Goal: Task Accomplishment & Management: Use online tool/utility

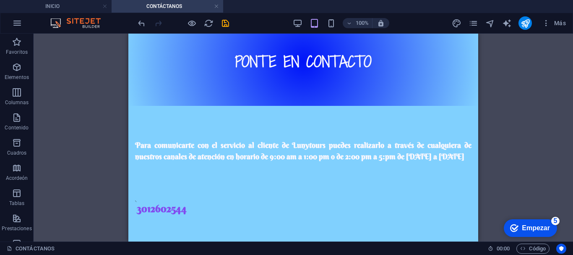
scroll to position [104, 0]
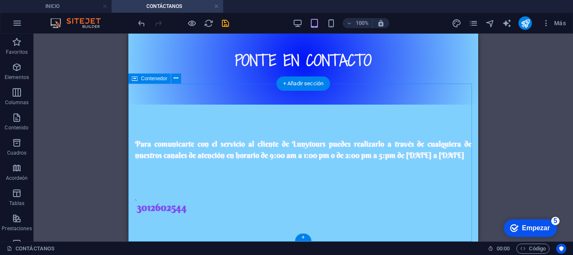
click at [197, 169] on div "Para comunicarte con el servicio al cliente de Lunytours puedes realizarlo a tr…" at bounding box center [303, 191] width 350 height 175
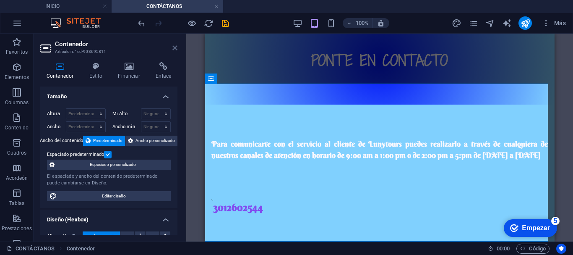
click at [176, 47] on icon at bounding box center [174, 47] width 5 height 7
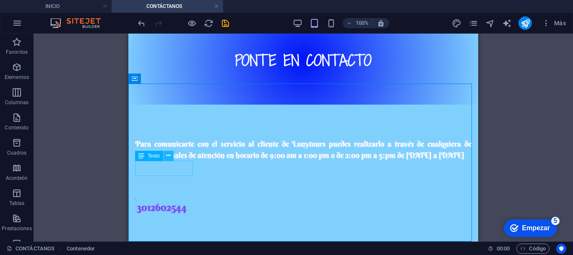
click at [170, 156] on icon at bounding box center [168, 155] width 5 height 9
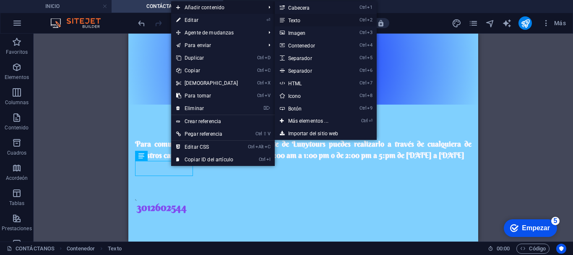
click at [289, 18] on font "Texto" at bounding box center [294, 21] width 13 height 6
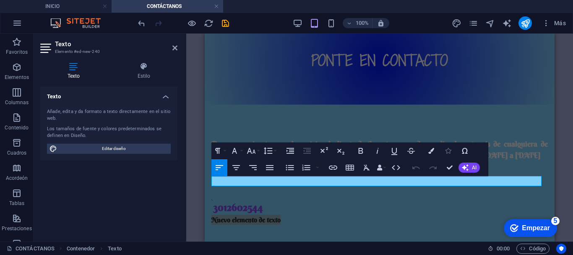
click at [448, 152] on icon "button" at bounding box center [448, 151] width 6 height 6
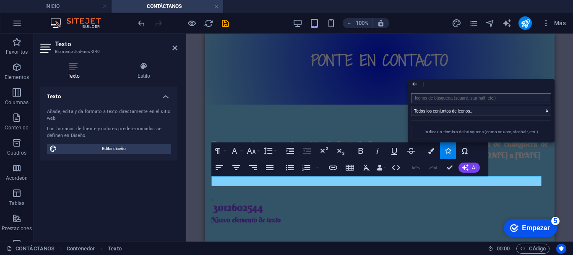
click at [435, 98] on input "search" at bounding box center [481, 98] width 140 height 10
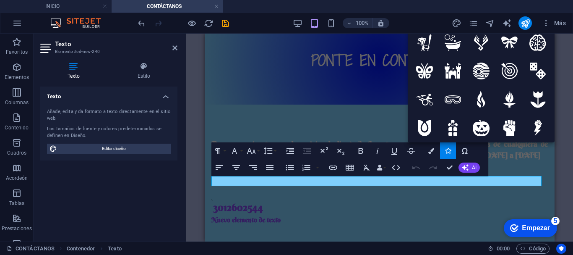
type input "co"
click at [0, 0] on div "Referencia Contenedor Texto Facebook Contenedor Texto Separador Texto Texto For…" at bounding box center [0, 0] width 0 height 0
click at [142, 72] on h4 "Estilo" at bounding box center [143, 71] width 67 height 18
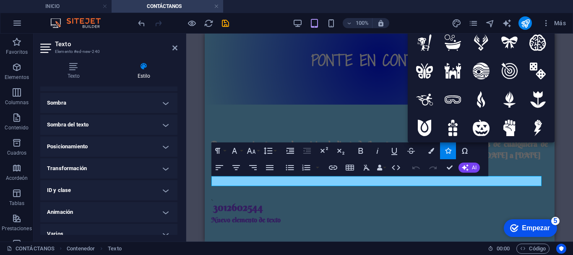
scroll to position [214, 0]
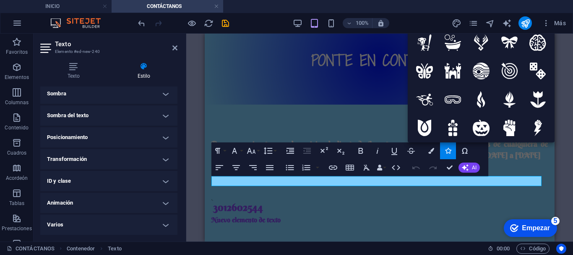
click at [162, 160] on h4 "Transformación" at bounding box center [108, 159] width 137 height 20
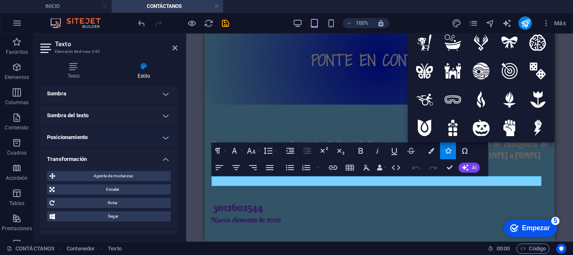
click at [162, 160] on h4 "Transformación" at bounding box center [108, 156] width 137 height 15
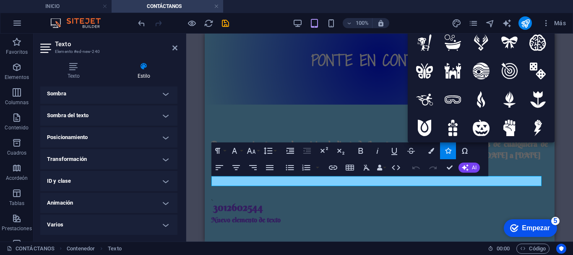
click at [162, 202] on h4 "Animación" at bounding box center [108, 203] width 137 height 20
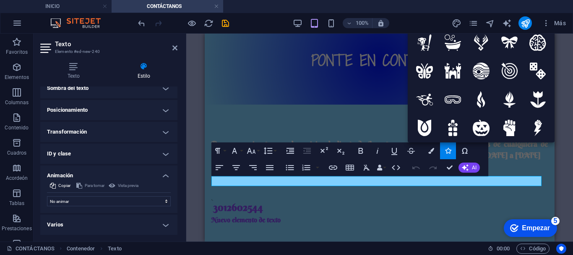
click at [164, 225] on h4 "Varios" at bounding box center [108, 224] width 137 height 20
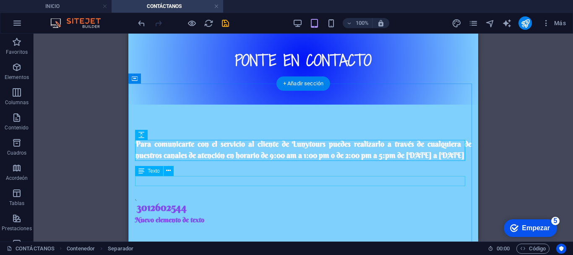
click at [177, 214] on div "​ Nuevo elemento de texto ​" at bounding box center [303, 219] width 337 height 10
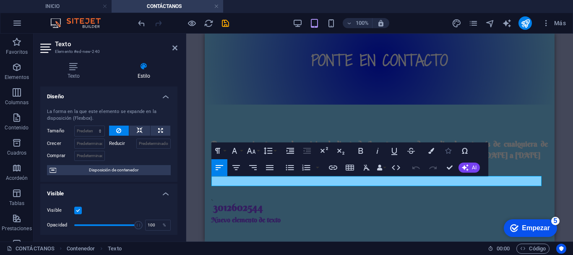
click at [449, 154] on button "Iconos" at bounding box center [448, 150] width 16 height 17
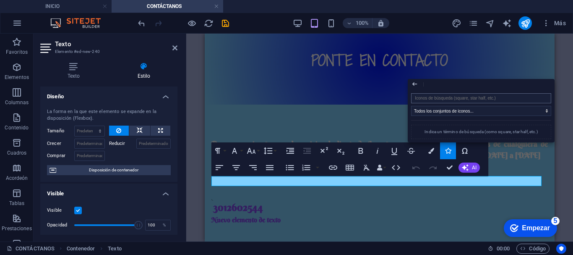
click at [420, 95] on input "search" at bounding box center [481, 98] width 140 height 10
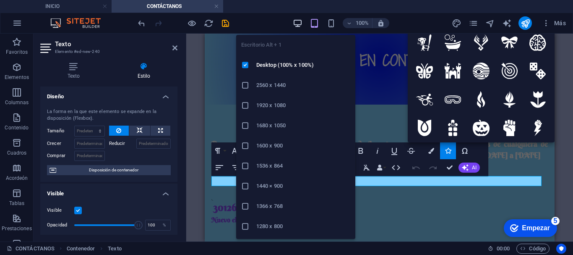
click at [297, 24] on icon "button" at bounding box center [298, 23] width 10 height 10
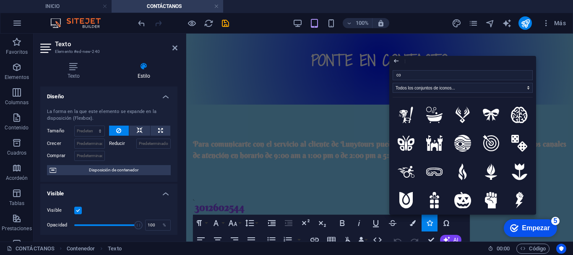
scroll to position [32, 0]
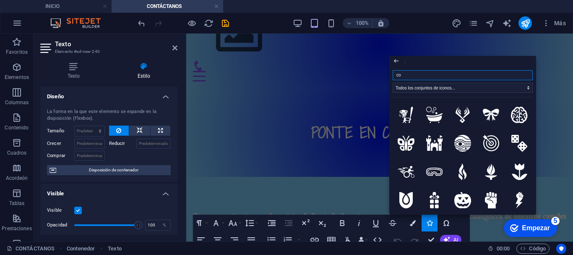
click at [407, 75] on input "co" at bounding box center [463, 75] width 140 height 10
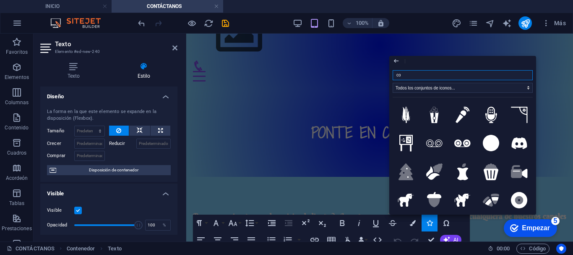
type input "c"
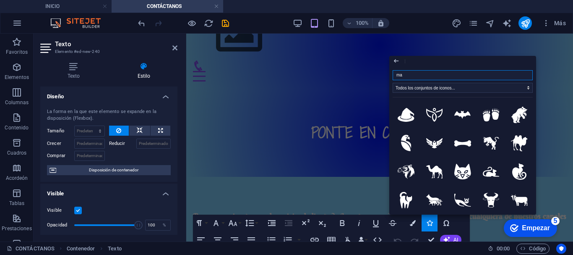
type input "mai"
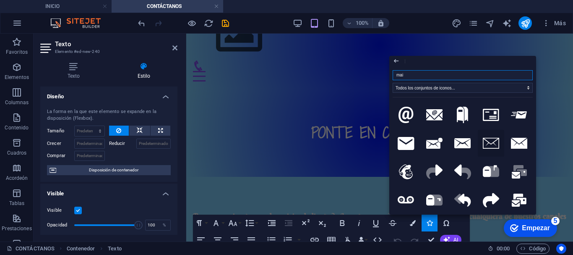
click at [491, 142] on icon at bounding box center [491, 143] width 17 height 11
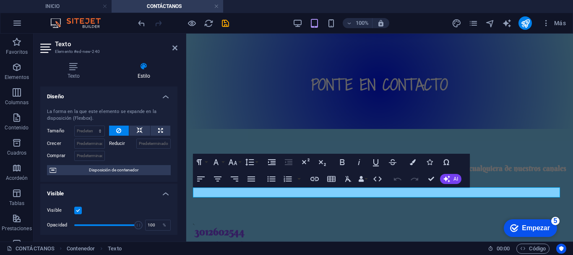
scroll to position [93, 0]
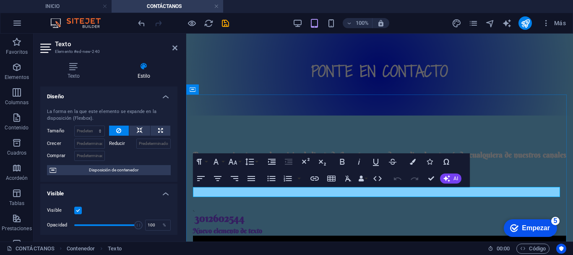
click at [262, 226] on font "Nuevo elemento de texto" at bounding box center [227, 230] width 69 height 8
drag, startPoint x: 270, startPoint y: 190, endPoint x: 209, endPoint y: 187, distance: 61.4
click at [413, 160] on icon "button" at bounding box center [413, 162] width 6 height 6
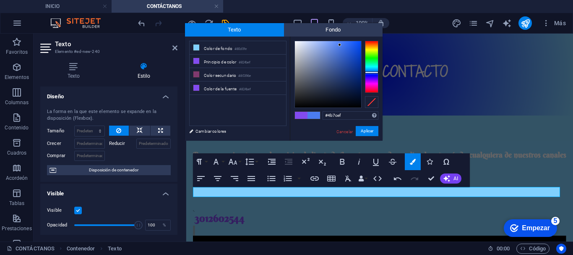
click at [369, 72] on div at bounding box center [371, 67] width 13 height 52
type input "#004cfd"
click at [361, 41] on div at bounding box center [328, 74] width 67 height 67
click at [370, 130] on button "Aplicar" at bounding box center [367, 131] width 23 height 10
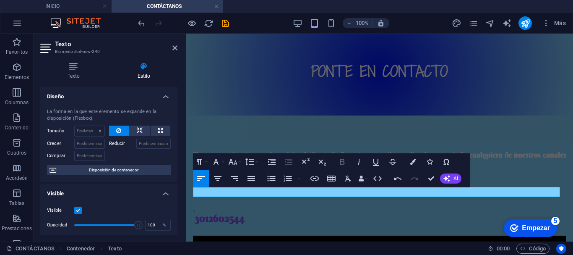
click at [337, 164] on icon "button" at bounding box center [342, 162] width 10 height 10
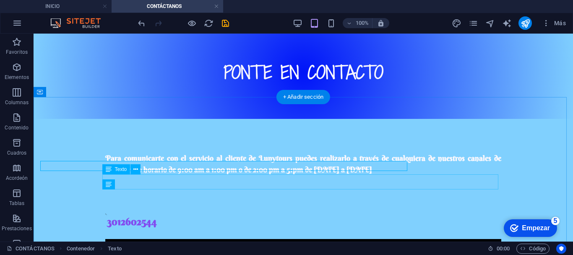
scroll to position [117, 0]
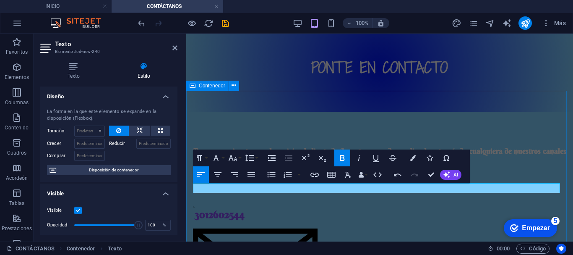
drag, startPoint x: 268, startPoint y: 186, endPoint x: 188, endPoint y: 186, distance: 79.7
click at [188, 186] on div "Para comunicarte con el servicio al cliente de Lunytours puedes realizarlo a tr…" at bounding box center [379, 249] width 387 height 275
click at [228, 159] on icon "button" at bounding box center [233, 158] width 10 height 10
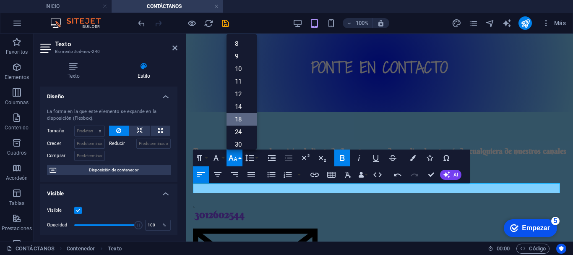
click at [234, 117] on link "18" at bounding box center [242, 119] width 30 height 13
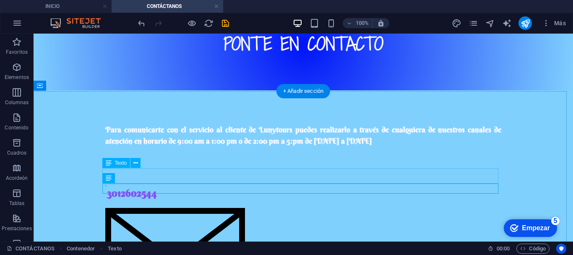
scroll to position [121, 0]
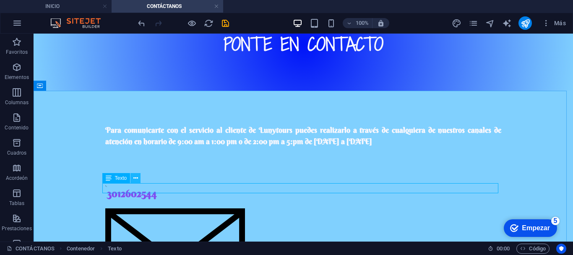
click at [136, 177] on icon at bounding box center [135, 178] width 5 height 9
click at [134, 177] on icon at bounding box center [135, 178] width 5 height 9
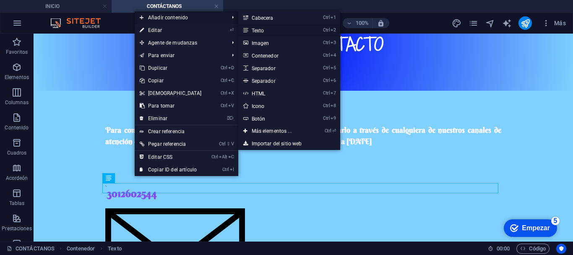
click at [261, 24] on link "Ctrl 2 Texto" at bounding box center [273, 30] width 70 height 13
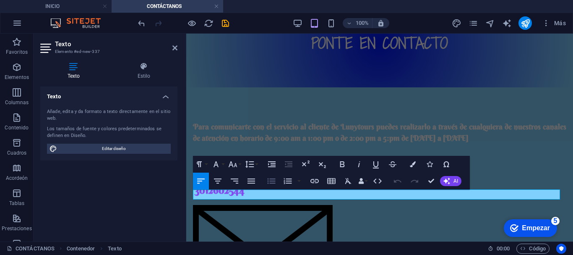
scroll to position [101, 0]
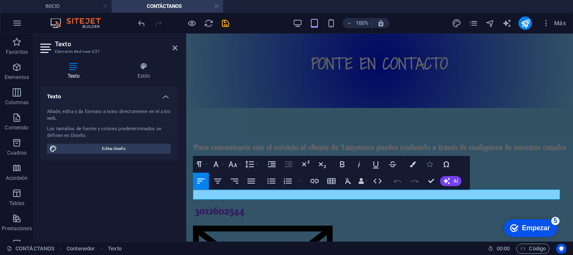
click at [431, 159] on button "Iconos" at bounding box center [430, 164] width 16 height 17
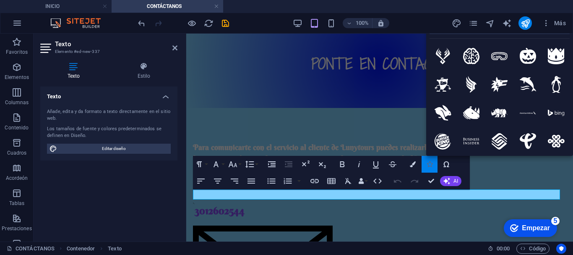
type input "ins"
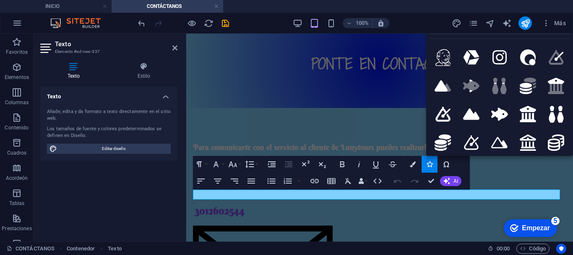
scroll to position [36, 0]
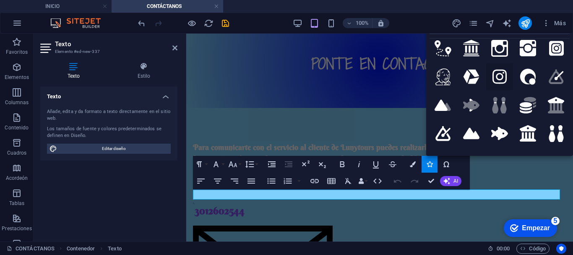
click at [501, 75] on icon at bounding box center [500, 76] width 15 height 17
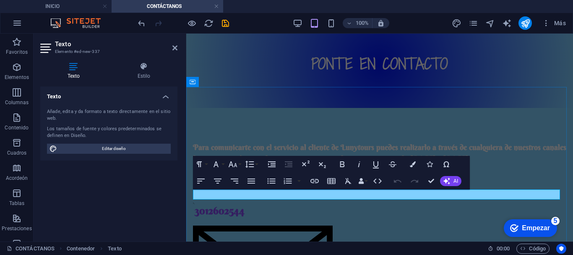
drag, startPoint x: 244, startPoint y: 195, endPoint x: 190, endPoint y: 197, distance: 53.3
click at [232, 167] on icon "button" at bounding box center [233, 164] width 10 height 10
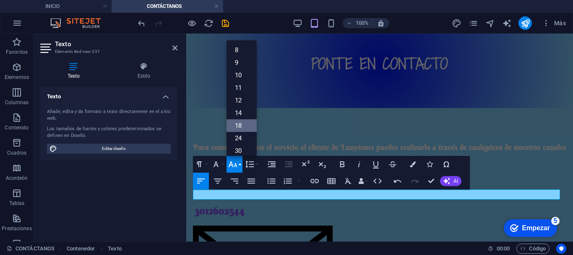
click at [235, 122] on link "18" at bounding box center [242, 125] width 30 height 13
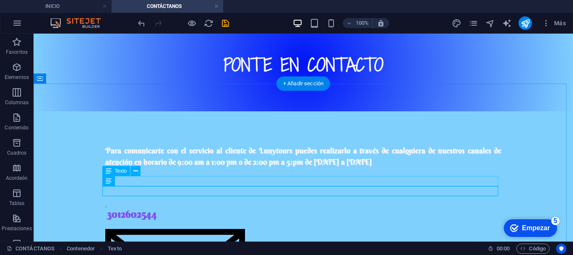
scroll to position [128, 0]
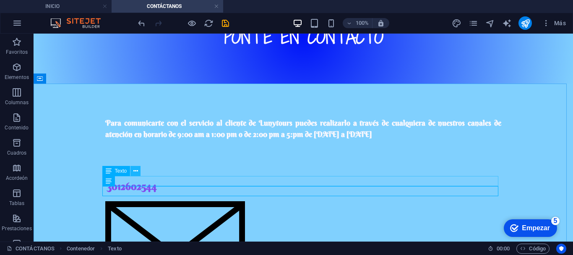
click at [134, 171] on icon at bounding box center [135, 171] width 5 height 9
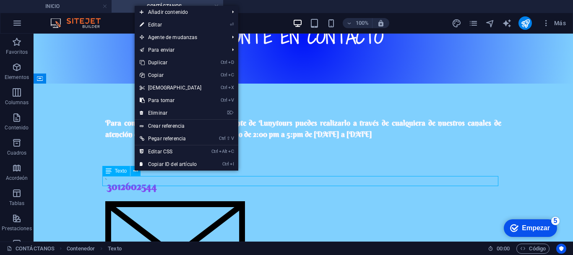
click at [118, 170] on font "Texto" at bounding box center [121, 171] width 12 height 6
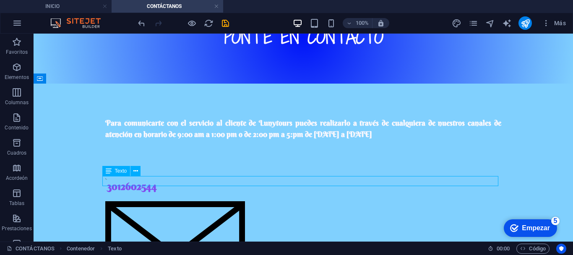
click at [118, 170] on font "Texto" at bounding box center [121, 171] width 12 height 6
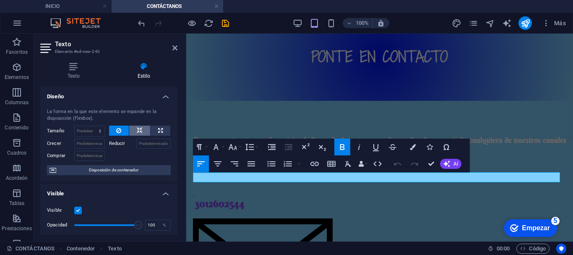
click at [139, 132] on icon at bounding box center [140, 130] width 6 height 10
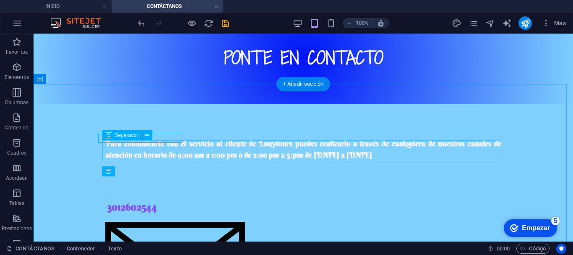
scroll to position [130, 0]
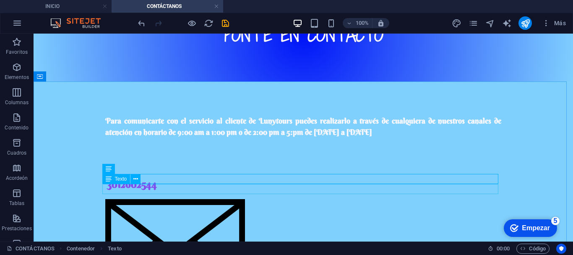
click at [119, 179] on font "Texto" at bounding box center [121, 179] width 12 height 6
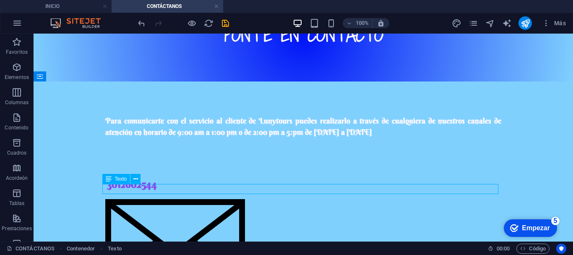
click at [119, 179] on font "Texto" at bounding box center [121, 179] width 12 height 6
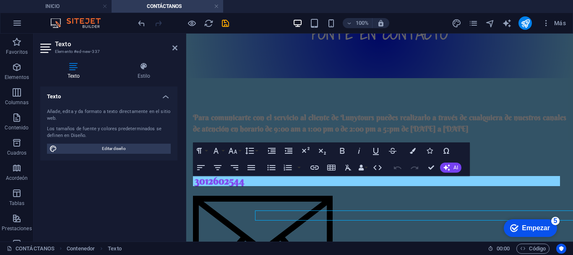
scroll to position [104, 0]
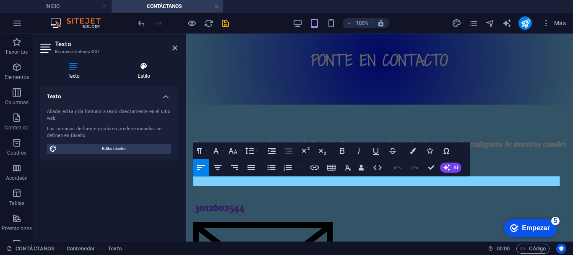
click at [146, 68] on icon at bounding box center [143, 66] width 67 height 8
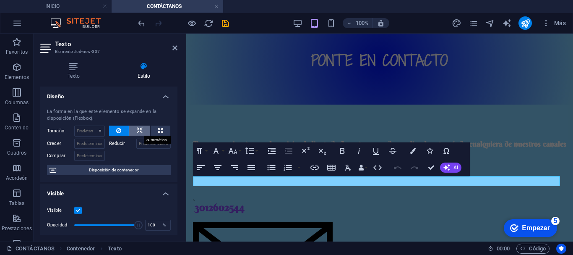
click at [137, 130] on icon at bounding box center [140, 130] width 6 height 10
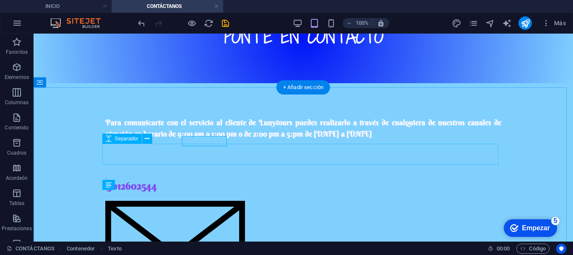
scroll to position [125, 0]
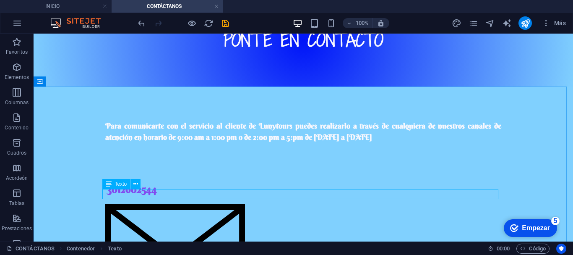
click at [120, 184] on font "Texto" at bounding box center [121, 184] width 12 height 6
click at [137, 184] on icon at bounding box center [135, 184] width 5 height 9
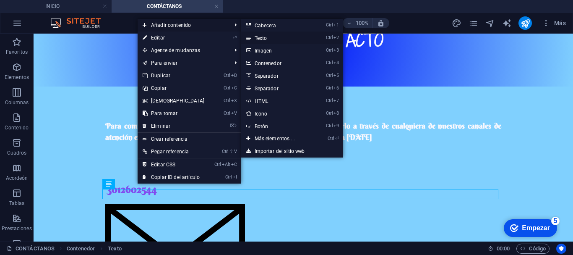
click at [255, 37] on font "Texto" at bounding box center [261, 38] width 13 height 6
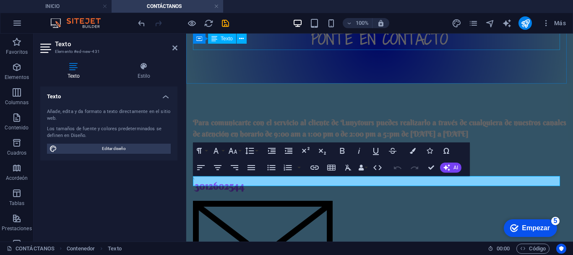
scroll to position [104, 0]
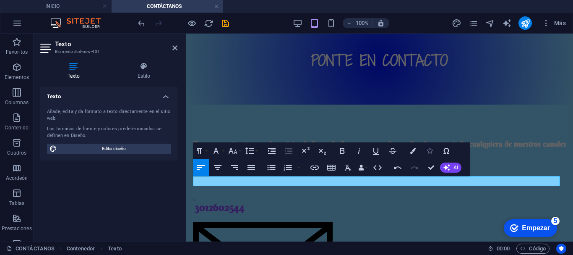
click at [429, 154] on button "Iconos" at bounding box center [430, 150] width 16 height 17
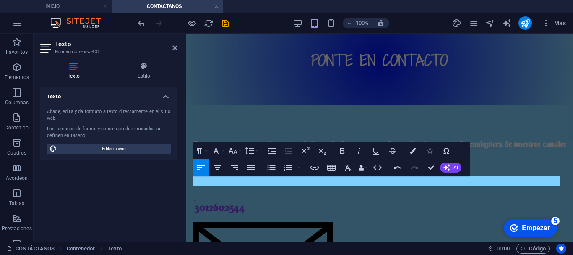
click at [428, 148] on icon "button" at bounding box center [430, 151] width 6 height 6
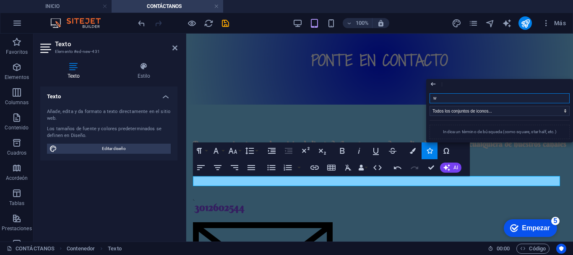
type input "wh"
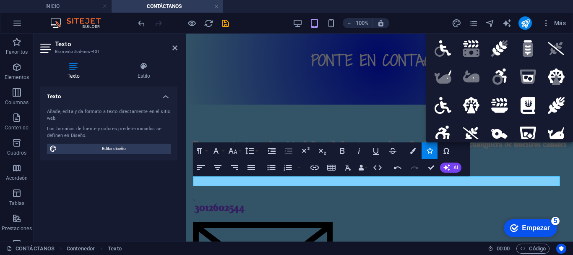
scroll to position [0, 0]
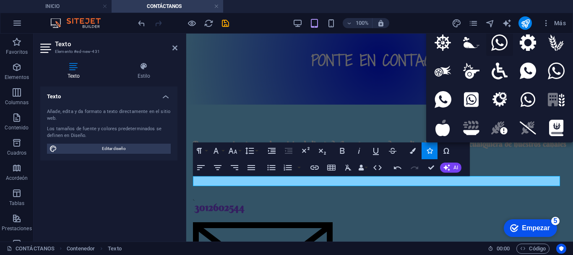
click at [499, 42] on icon at bounding box center [499, 42] width 17 height 17
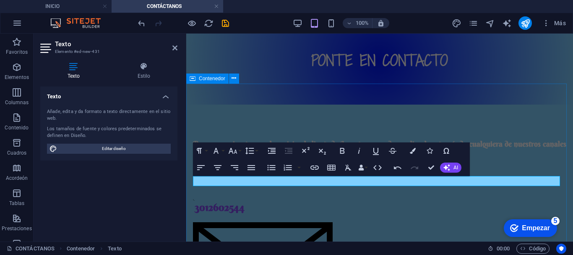
drag, startPoint x: 264, startPoint y: 181, endPoint x: 188, endPoint y: 181, distance: 76.4
click at [231, 154] on icon "button" at bounding box center [233, 151] width 10 height 10
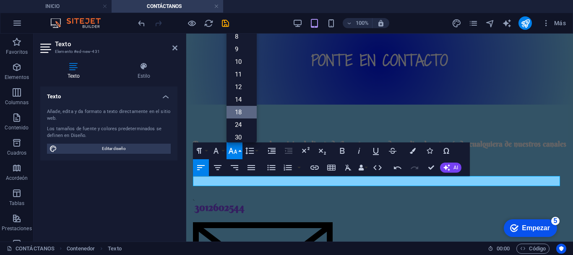
click at [235, 113] on font "18" at bounding box center [238, 112] width 7 height 8
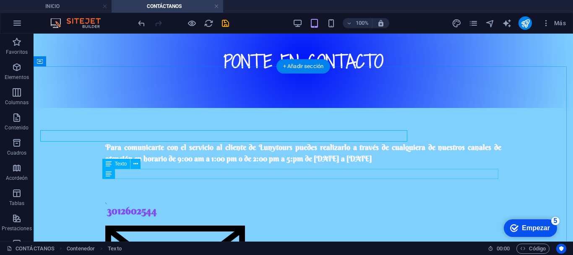
scroll to position [150, 0]
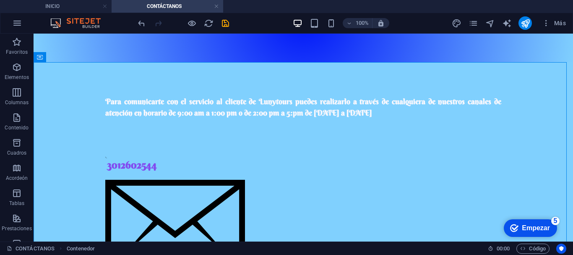
scroll to position [150, 0]
click at [228, 22] on icon "ahorrar" at bounding box center [226, 23] width 10 height 10
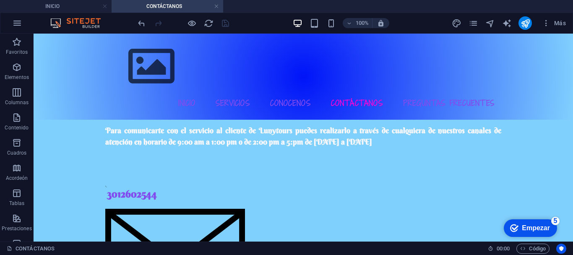
scroll to position [110, 0]
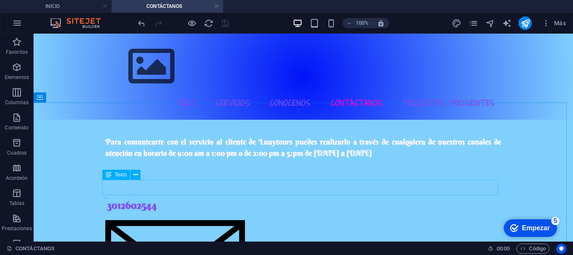
click at [0, 0] on font "Texto" at bounding box center [0, 0] width 0 height 0
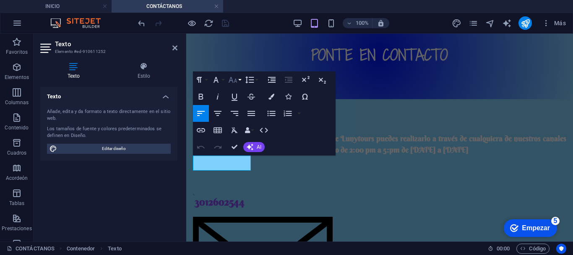
click at [235, 78] on icon "button" at bounding box center [233, 80] width 10 height 10
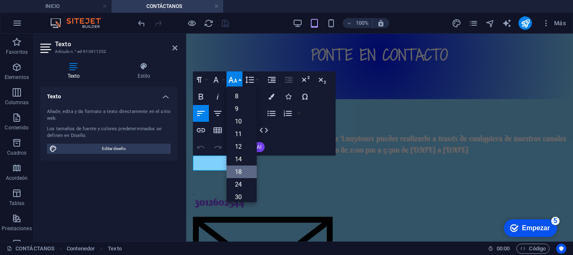
click at [245, 173] on link "18" at bounding box center [242, 171] width 30 height 13
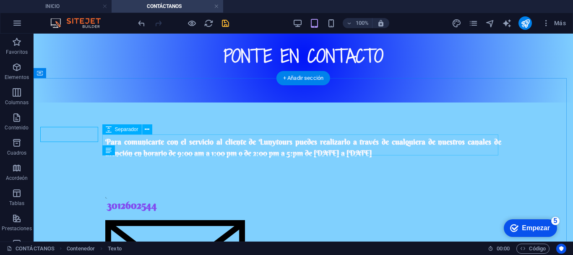
scroll to position [134, 0]
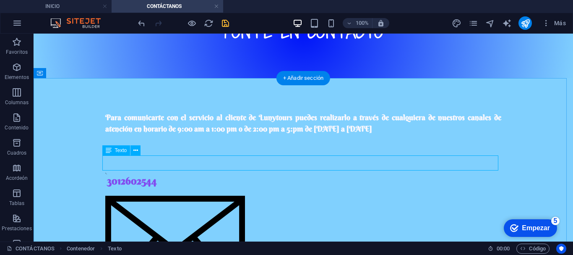
click at [154, 165] on div "3012602544" at bounding box center [303, 171] width 396 height 33
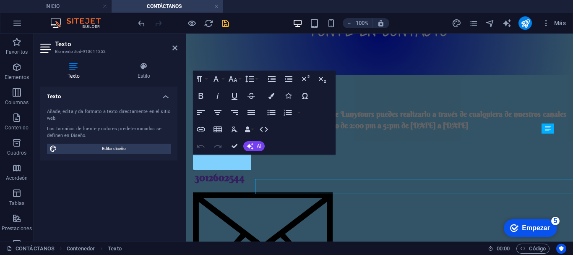
scroll to position [110, 0]
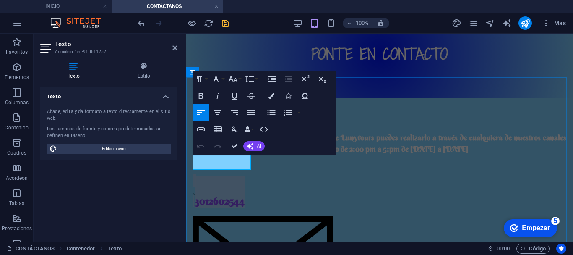
drag, startPoint x: 249, startPoint y: 164, endPoint x: 195, endPoint y: 165, distance: 54.6
click at [195, 175] on p "3012602544" at bounding box center [379, 191] width 373 height 33
click at [230, 81] on icon "button" at bounding box center [233, 79] width 10 height 10
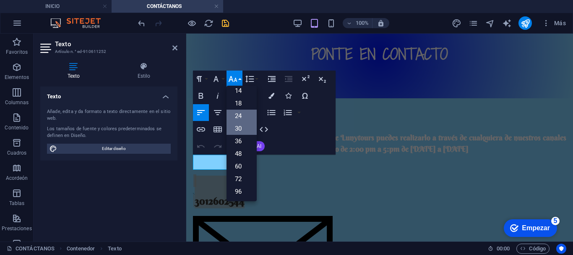
scroll to position [68, 0]
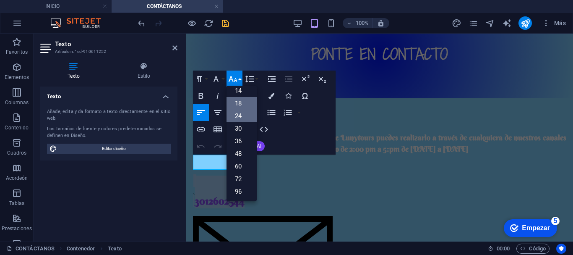
click at [235, 102] on link "18" at bounding box center [242, 103] width 30 height 13
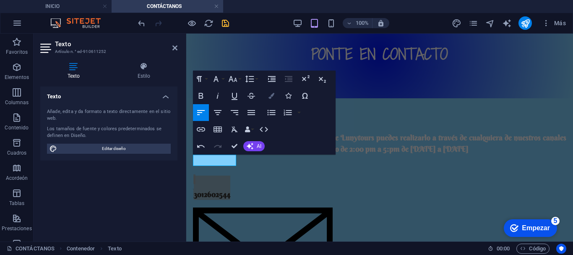
click at [269, 98] on icon "button" at bounding box center [272, 96] width 6 height 6
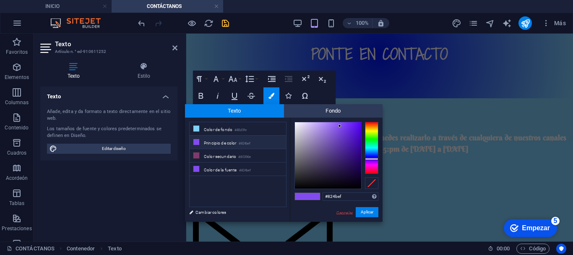
click at [344, 212] on font "Cancelar" at bounding box center [345, 212] width 16 height 5
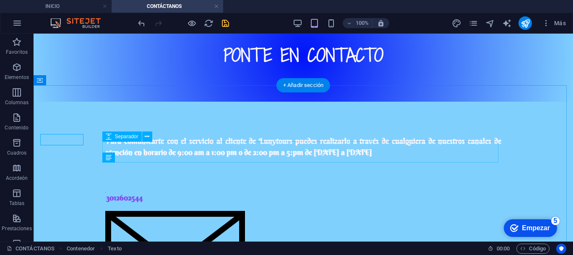
scroll to position [131, 0]
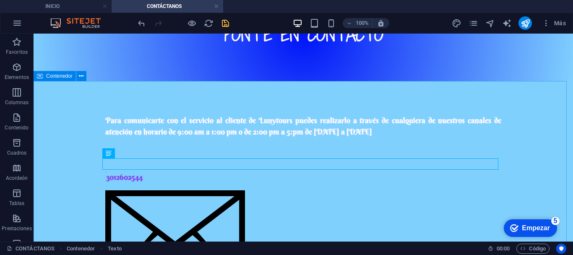
click at [0, 0] on font "Contenedor" at bounding box center [0, 0] width 0 height 0
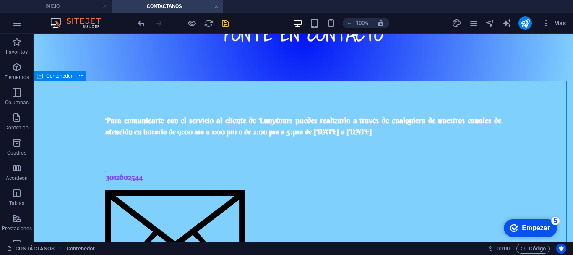
click at [0, 0] on font "Contenedor" at bounding box center [0, 0] width 0 height 0
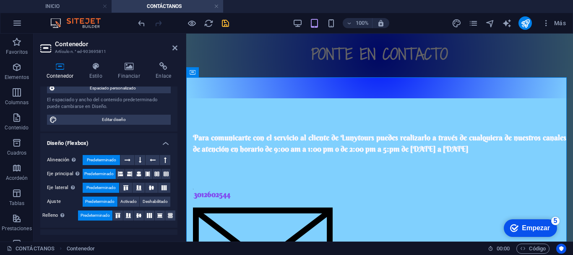
scroll to position [87, 0]
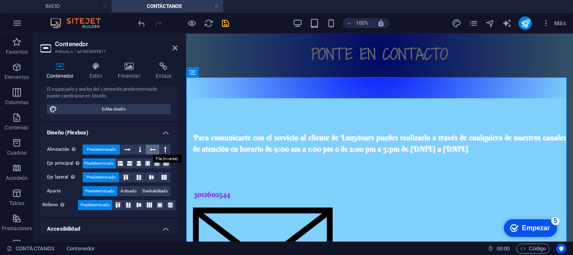
click at [150, 149] on icon at bounding box center [153, 149] width 6 height 10
click at [126, 149] on icon at bounding box center [128, 149] width 6 height 10
click at [122, 162] on icon at bounding box center [120, 163] width 5 height 10
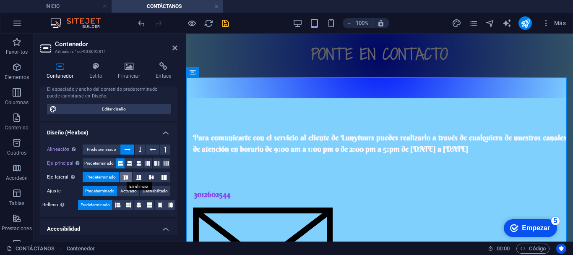
click at [124, 175] on icon at bounding box center [126, 177] width 10 height 5
click at [117, 203] on icon at bounding box center [117, 205] width 5 height 10
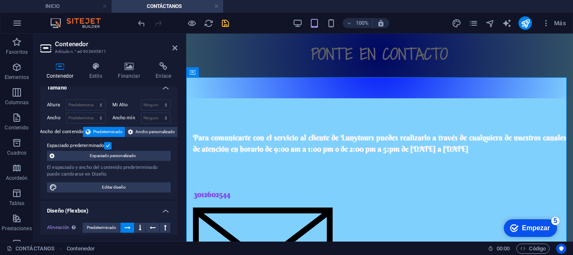
scroll to position [0, 0]
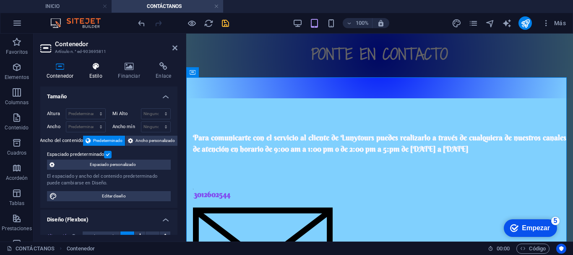
click at [98, 74] on font "Estilo" at bounding box center [95, 76] width 13 height 6
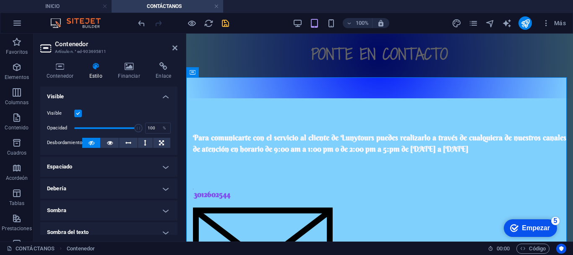
drag, startPoint x: 177, startPoint y: 133, endPoint x: 175, endPoint y: 159, distance: 26.2
click at [175, 159] on div "Contenedor Estilo Financiar Enlace Tamaño Altura Predeterminado píxeles movimie…" at bounding box center [109, 148] width 151 height 186
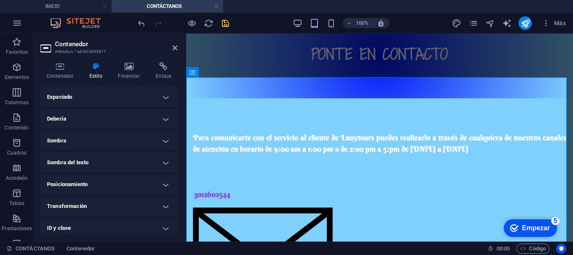
scroll to position [117, 0]
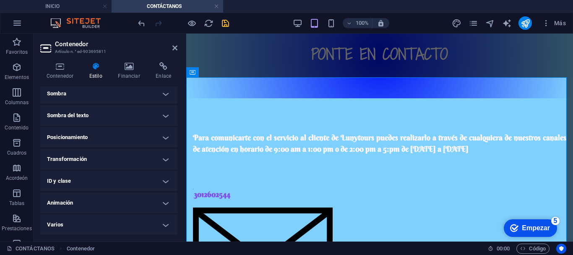
click at [164, 140] on h4 "Posicionamiento" at bounding box center [108, 137] width 137 height 20
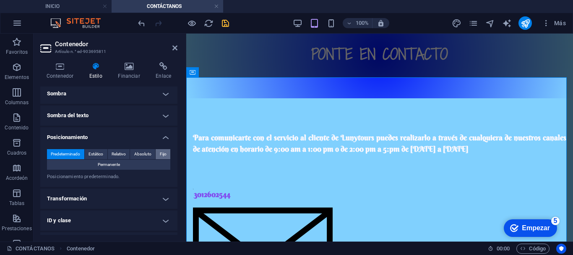
click at [163, 154] on span "Fijo" at bounding box center [163, 154] width 7 height 10
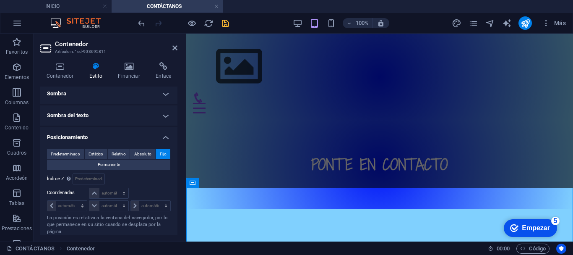
scroll to position [0, 0]
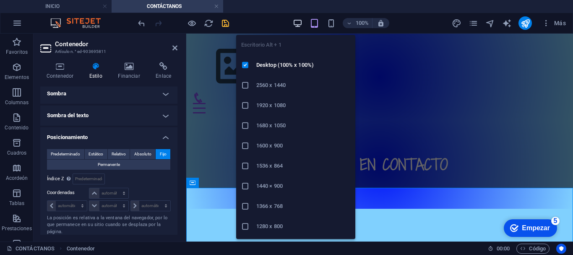
click at [296, 25] on icon "button" at bounding box center [298, 23] width 10 height 10
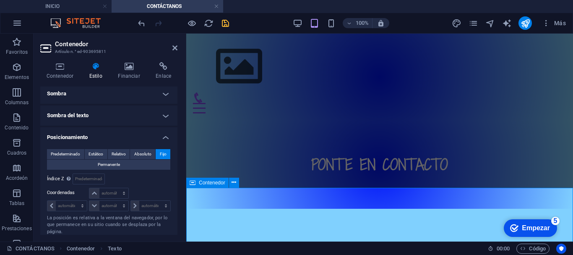
click at [173, 50] on icon at bounding box center [174, 47] width 5 height 7
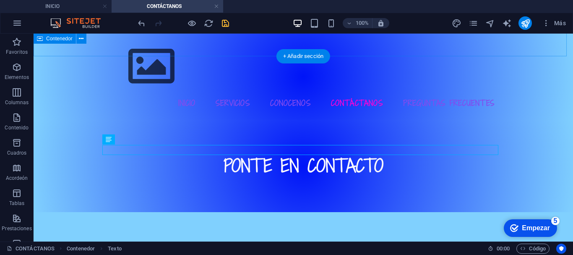
scroll to position [156, 0]
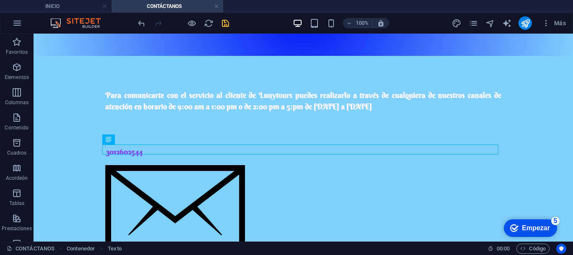
click at [227, 17] on div at bounding box center [183, 22] width 94 height 13
click at [226, 24] on icon "ahorrar" at bounding box center [226, 23] width 10 height 10
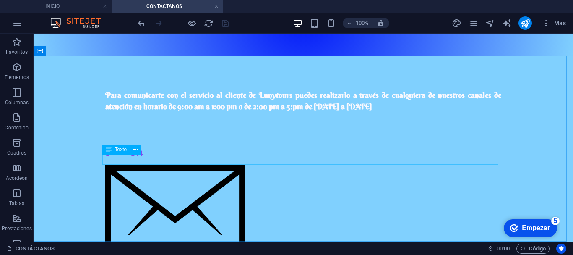
click at [113, 151] on div "Texto" at bounding box center [116, 149] width 28 height 10
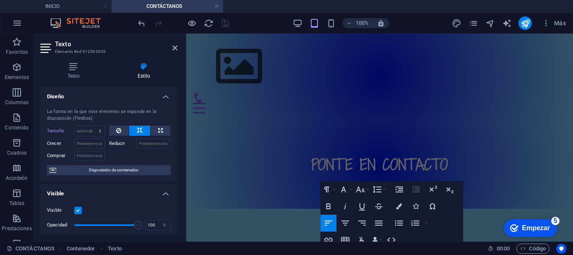
scroll to position [0, 0]
click at [376, 224] on icon "button" at bounding box center [379, 223] width 10 height 10
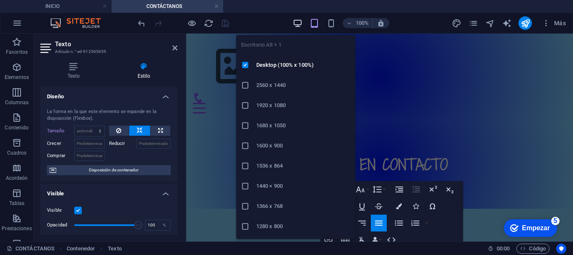
click at [295, 22] on icon "button" at bounding box center [298, 23] width 10 height 10
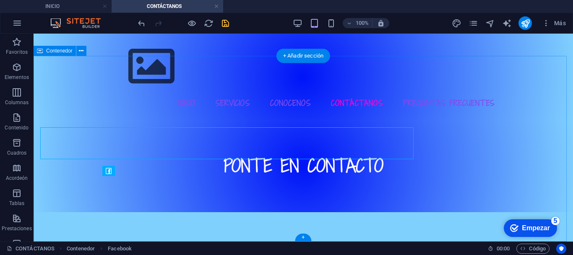
scroll to position [156, 0]
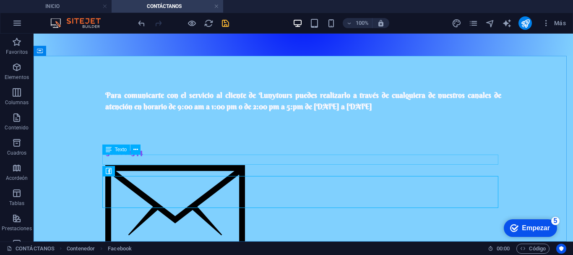
click at [111, 149] on icon at bounding box center [109, 149] width 6 height 10
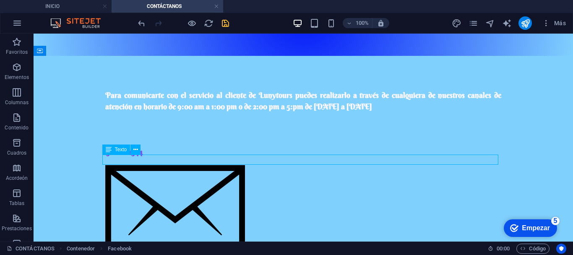
click at [111, 149] on icon at bounding box center [109, 149] width 6 height 10
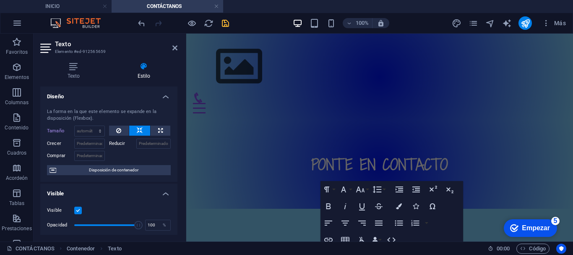
scroll to position [0, 0]
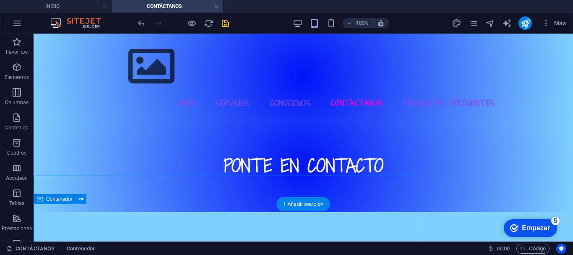
scroll to position [156, 0]
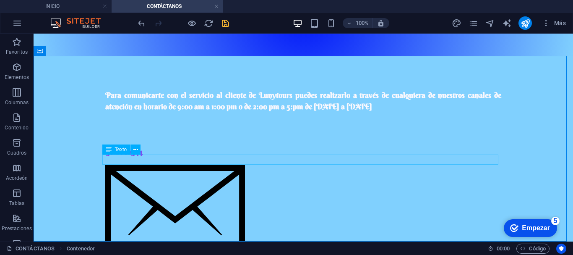
click at [117, 149] on font "Texto" at bounding box center [121, 149] width 12 height 6
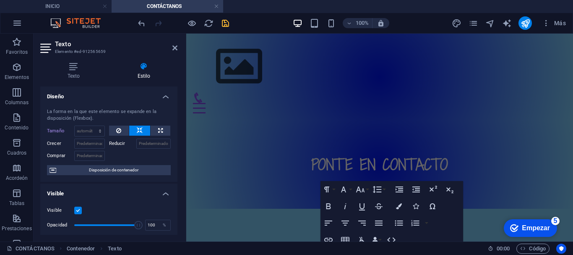
scroll to position [0, 0]
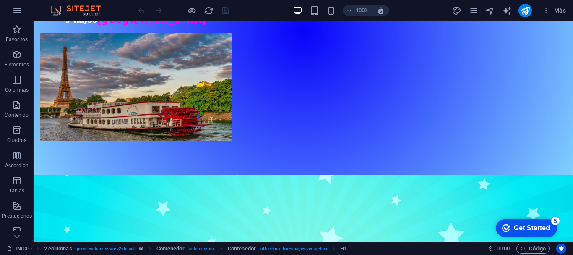
scroll to position [224, 0]
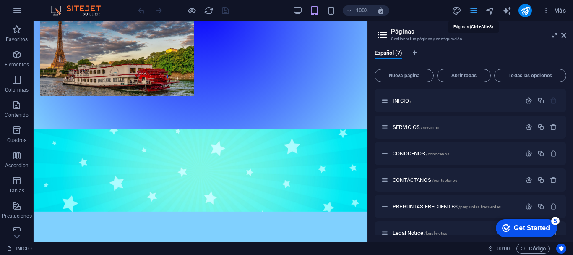
scroll to position [204, 0]
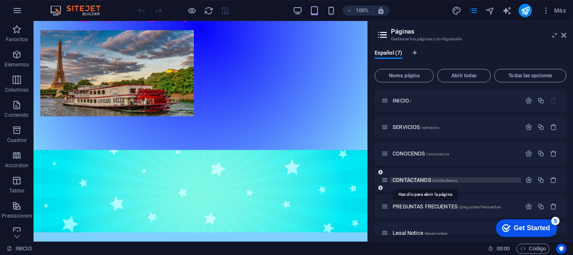
click at [402, 180] on span "CONTÁCTANOS /contactanos" at bounding box center [425, 180] width 65 height 6
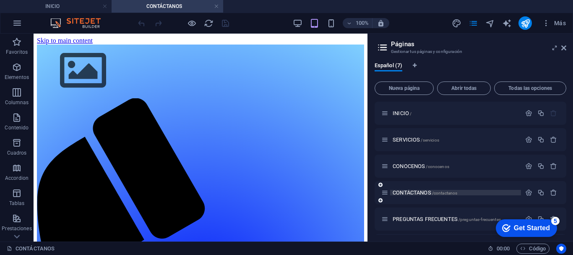
scroll to position [0, 0]
click at [0, 0] on icon at bounding box center [0, 0] width 0 height 0
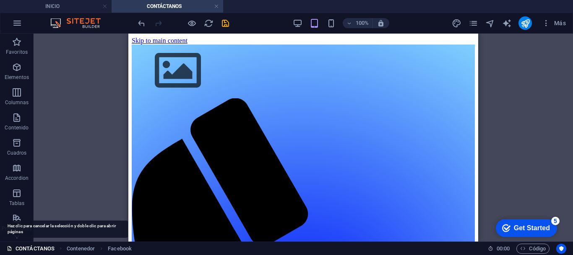
click at [45, 247] on link "CONTÁCTANOS" at bounding box center [31, 248] width 48 height 10
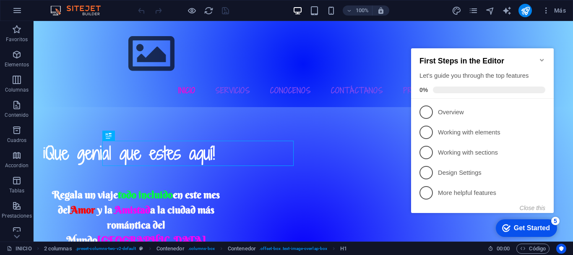
click at [544, 57] on icon "Minimize checklist" at bounding box center [542, 60] width 7 height 7
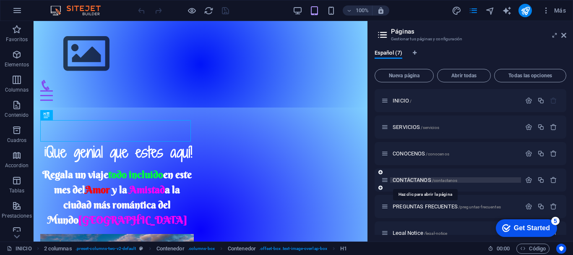
click at [398, 179] on span "CONTÁCTANOS /contactanos" at bounding box center [425, 180] width 65 height 6
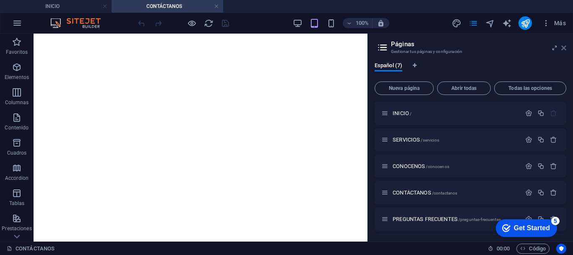
click at [0, 0] on icon at bounding box center [0, 0] width 0 height 0
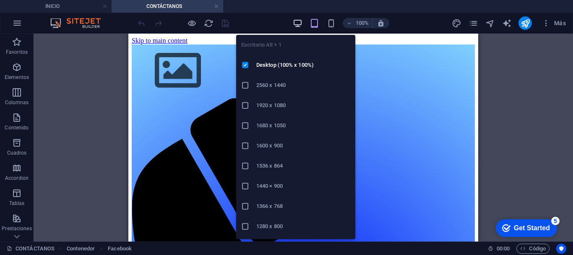
click at [297, 23] on icon "button" at bounding box center [298, 23] width 10 height 10
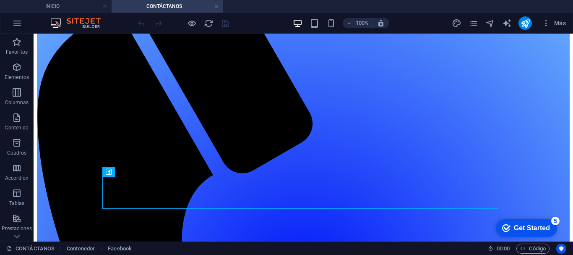
scroll to position [156, 0]
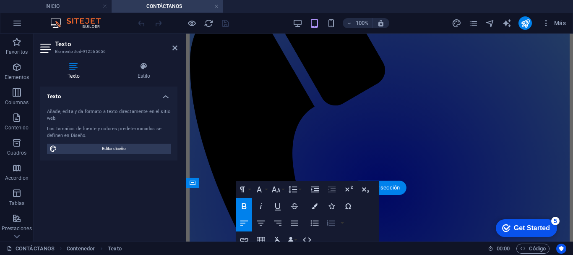
scroll to position [0, 0]
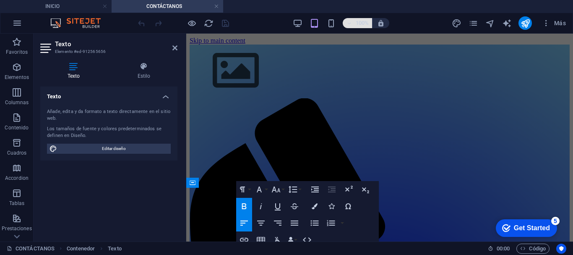
click at [354, 26] on span "100%" at bounding box center [357, 23] width 23 height 10
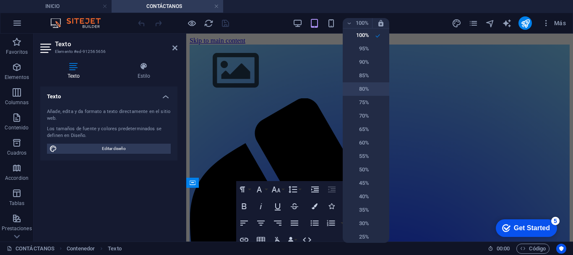
click at [356, 90] on h6 "80%" at bounding box center [358, 89] width 21 height 10
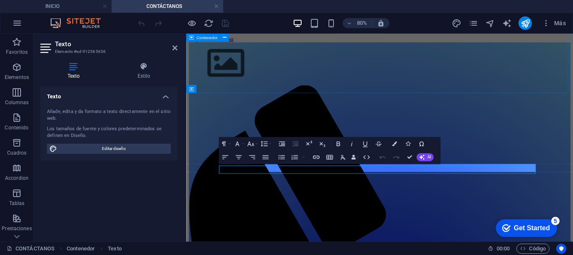
scroll to position [104, 0]
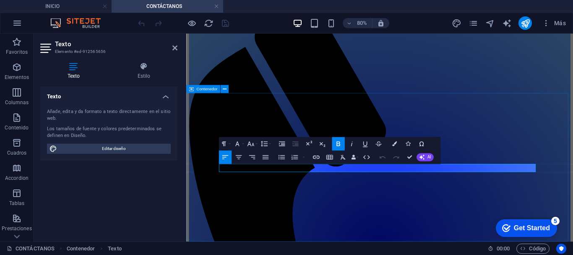
drag, startPoint x: 316, startPoint y: 201, endPoint x: 225, endPoint y: 201, distance: 90.6
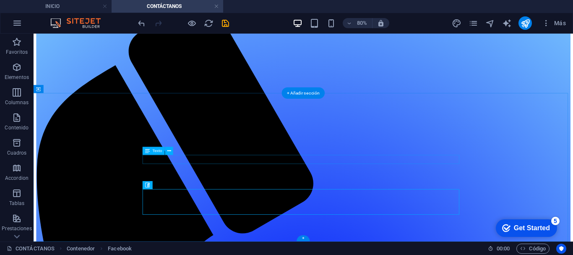
click at [186, 158] on div "Contenedor Texto Referencia Contenedor Texto Separador Texto Texto Texto Texto …" at bounding box center [304, 138] width 540 height 208
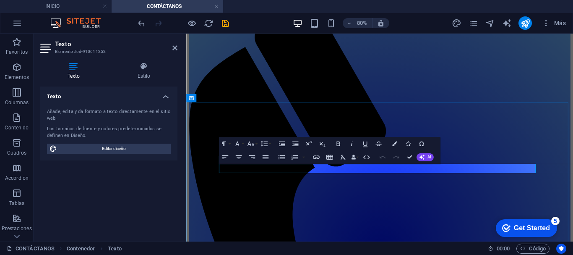
scroll to position [93, 0]
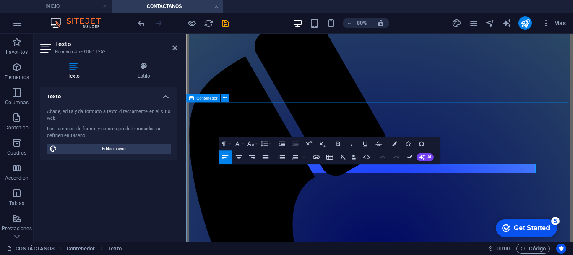
drag, startPoint x: 286, startPoint y: 202, endPoint x: 217, endPoint y: 204, distance: 69.3
copy p "3012602544"
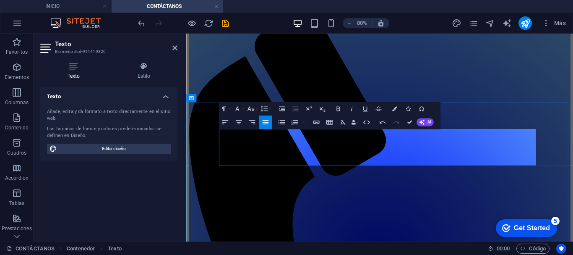
click at [143, 27] on icon "undo" at bounding box center [142, 23] width 10 height 10
click at [143, 22] on icon "undo" at bounding box center [142, 23] width 10 height 10
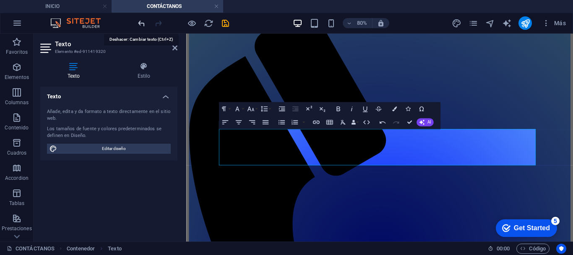
click at [143, 22] on icon "undo" at bounding box center [142, 23] width 10 height 10
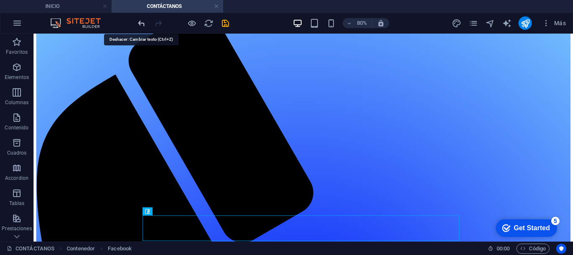
click at [140, 24] on icon "undo" at bounding box center [142, 23] width 10 height 10
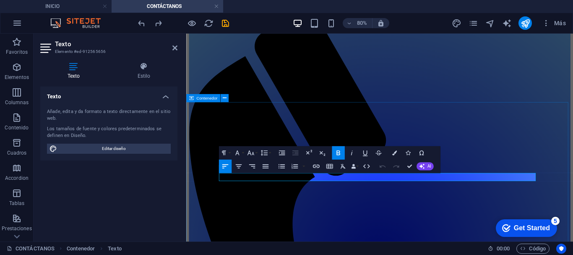
drag, startPoint x: 317, startPoint y: 213, endPoint x: 222, endPoint y: 211, distance: 94.4
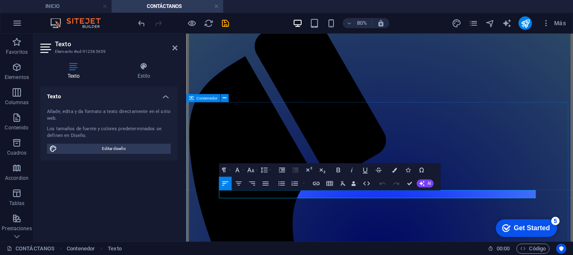
drag, startPoint x: 274, startPoint y: 232, endPoint x: 206, endPoint y: 234, distance: 68.0
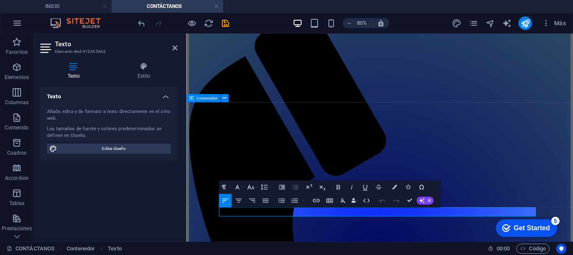
drag, startPoint x: 287, startPoint y: 255, endPoint x: 219, endPoint y: 261, distance: 68.7
copy p "+57 3012602544"
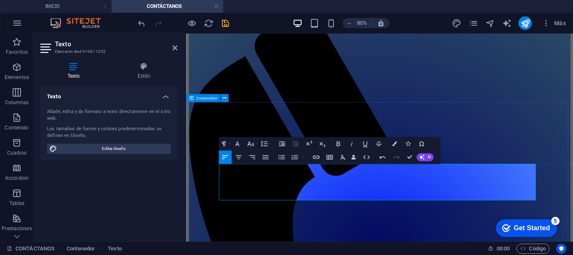
drag, startPoint x: 285, startPoint y: 235, endPoint x: 222, endPoint y: 193, distance: 75.4
click at [252, 145] on icon "button" at bounding box center [250, 143] width 7 height 5
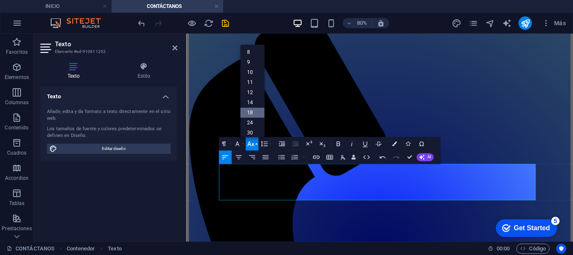
click at [248, 112] on link "18" at bounding box center [252, 113] width 24 height 10
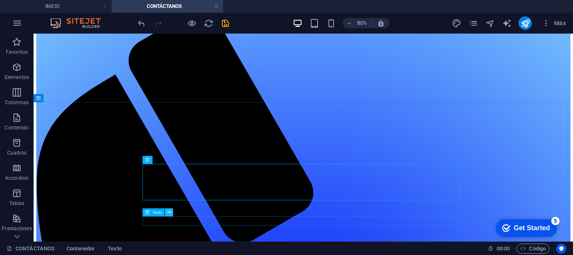
click at [168, 211] on icon at bounding box center [169, 212] width 4 height 7
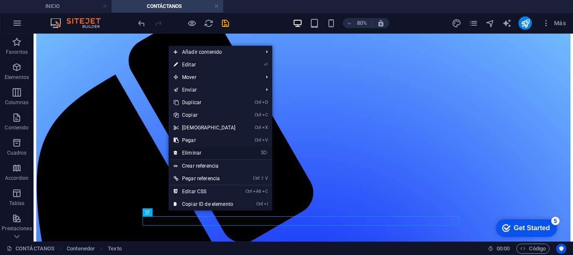
click at [179, 150] on link "⌦ Eliminar" at bounding box center [205, 152] width 72 height 13
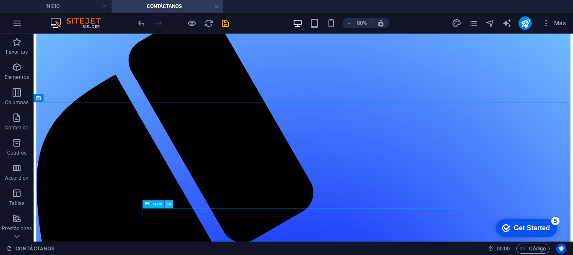
click at [171, 206] on icon at bounding box center [169, 204] width 4 height 7
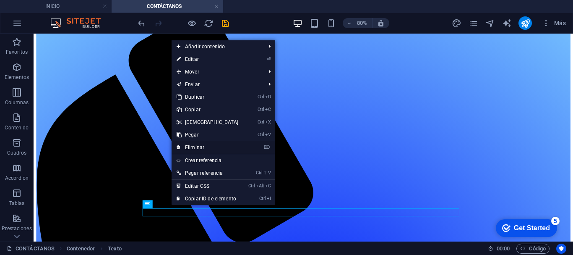
click at [187, 147] on link "⌦ Eliminar" at bounding box center [208, 147] width 72 height 13
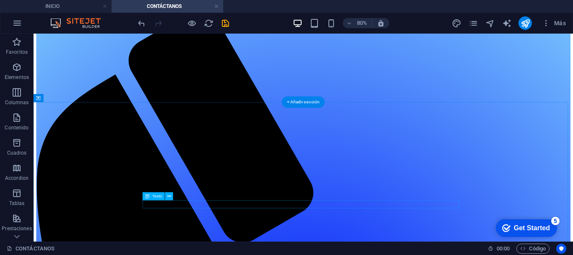
click at [170, 197] on icon at bounding box center [169, 196] width 4 height 7
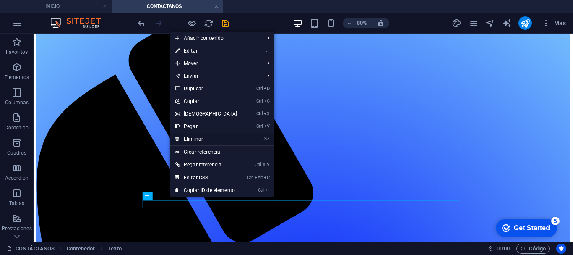
click at [187, 139] on link "⌦ Eliminar" at bounding box center [206, 139] width 72 height 13
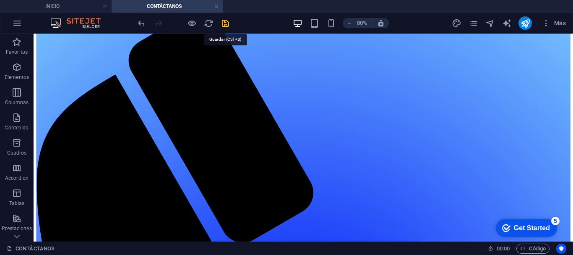
click at [224, 21] on icon "save" at bounding box center [226, 23] width 10 height 10
click at [473, 26] on icon "pages" at bounding box center [474, 23] width 10 height 10
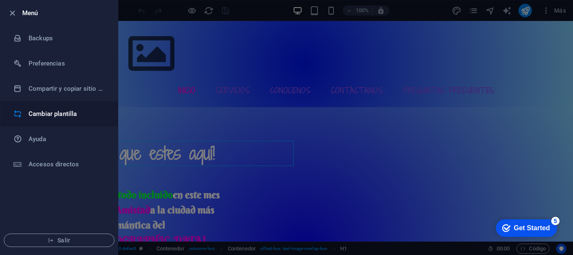
click at [45, 117] on h6 "Cambiar plantilla" at bounding box center [68, 114] width 78 height 10
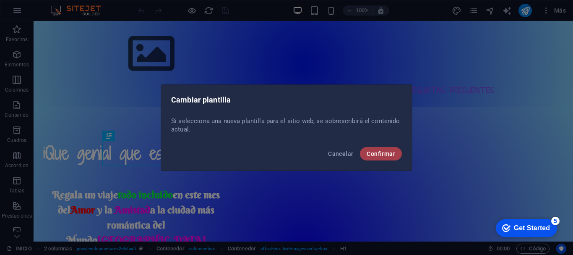
click at [374, 152] on span "Confirmar" at bounding box center [381, 153] width 29 height 7
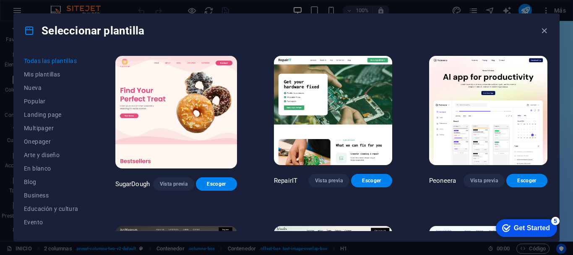
click at [549, 58] on div "Todas las plantillas Mis plantillas Nueva Popular Landing page Multipager Onepa…" at bounding box center [286, 143] width 545 height 193
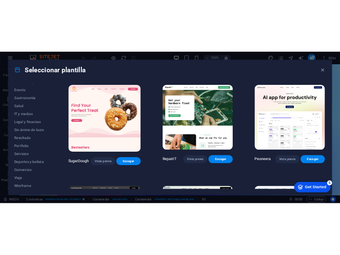
scroll to position [159, 0]
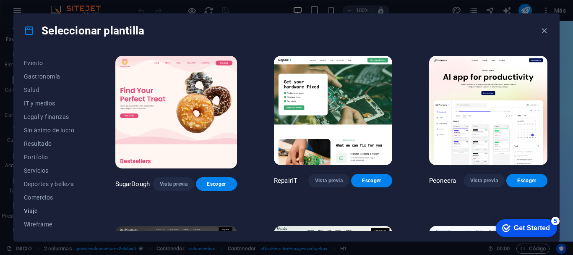
click at [63, 209] on span "Viaje" at bounding box center [51, 210] width 55 height 7
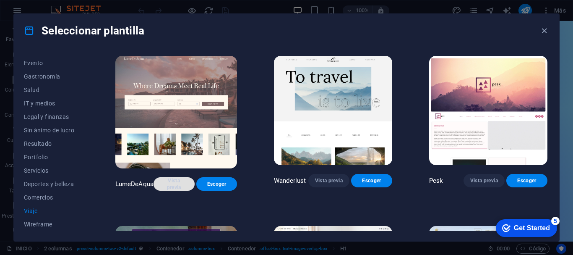
click at [179, 179] on span "Vista previa" at bounding box center [173, 183] width 27 height 13
